Goal: Information Seeking & Learning: Learn about a topic

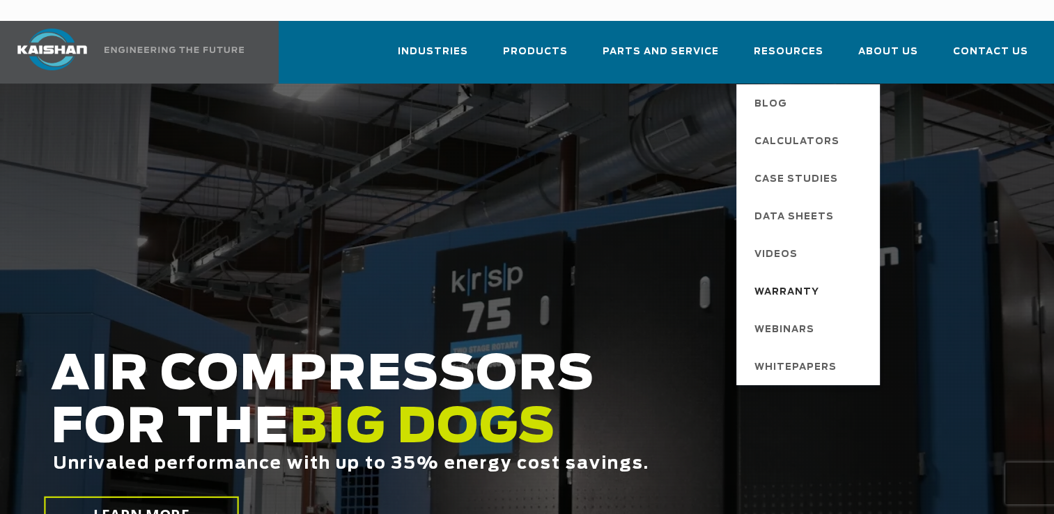
click at [794, 281] on span "Warranty" at bounding box center [786, 293] width 65 height 24
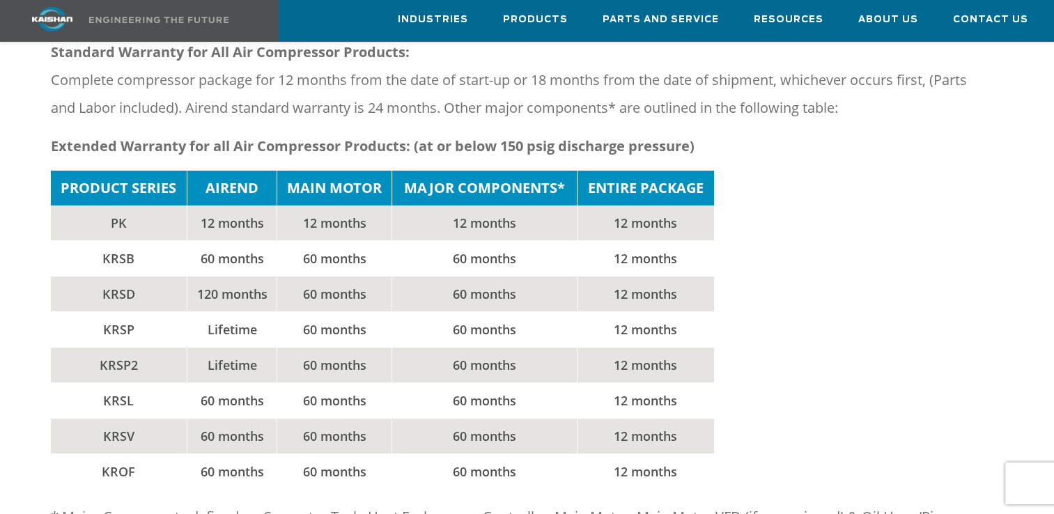
scroll to position [279, 0]
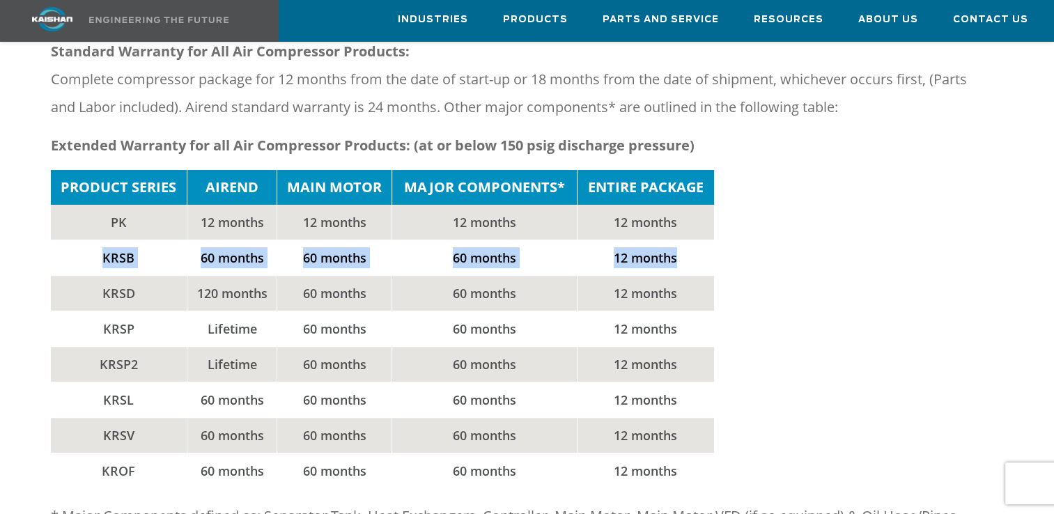
drag, startPoint x: 694, startPoint y: 233, endPoint x: 86, endPoint y: 233, distance: 608.0
click at [86, 240] on tr "KRSB 60 months 60 months 60 months 12 months" at bounding box center [382, 258] width 663 height 36
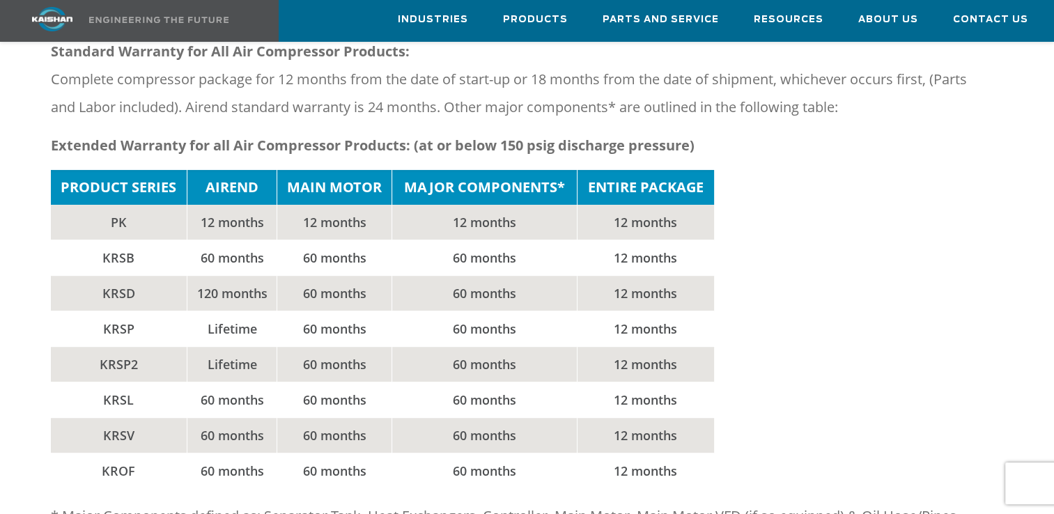
click at [784, 266] on div "PRODUCT SERIES AIREND MAIN MOTOR MAJOR COMPONENTS* ENTIRE PACKAGE PK 12 months …" at bounding box center [527, 329] width 953 height 318
